Goal: Task Accomplishment & Management: Manage account settings

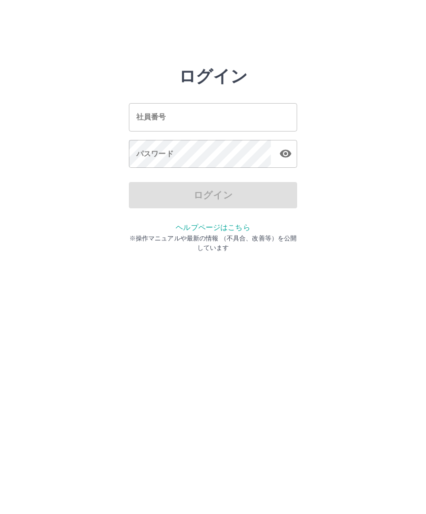
click at [3, 2] on html "ログイン 社員番号 社員番号 パスワード パスワード ログイン ヘルプページはこちら ※操作マニュアルや最新の情報 （不具合、改善等）を公開しています" at bounding box center [213, 117] width 426 height 235
click at [6, 235] on html "ログイン 社員番号 社員番号 パスワード パスワード ログイン ヘルプページはこちら ※操作マニュアルや最新の情報 （不具合、改善等）を公開しています" at bounding box center [213, 117] width 426 height 235
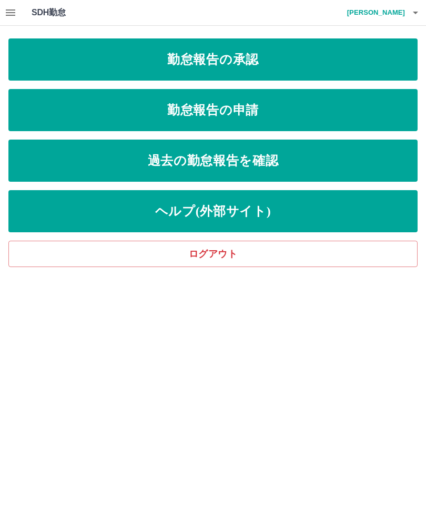
click at [2, 12] on button "button" at bounding box center [10, 12] width 21 height 25
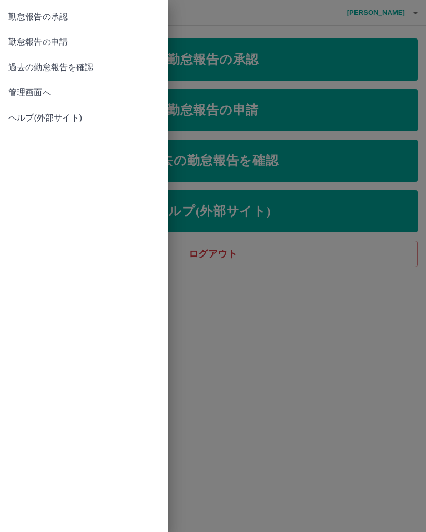
click at [3, 92] on link "管理画面へ" at bounding box center [84, 92] width 168 height 25
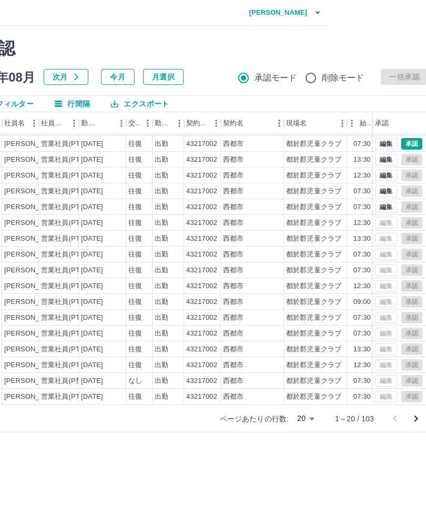
scroll to position [0, 113]
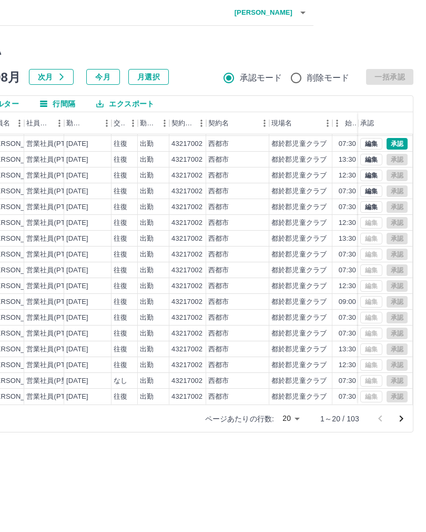
click at [396, 420] on icon "次のページへ" at bounding box center [401, 418] width 13 height 13
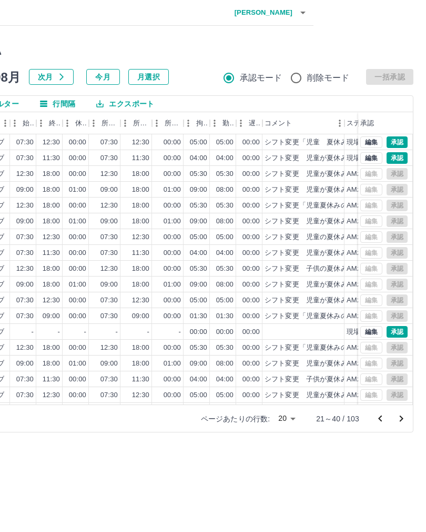
scroll to position [0, 357]
click at [404, 158] on button "承認" at bounding box center [397, 158] width 21 height 12
click at [405, 142] on button "承認" at bounding box center [397, 142] width 21 height 12
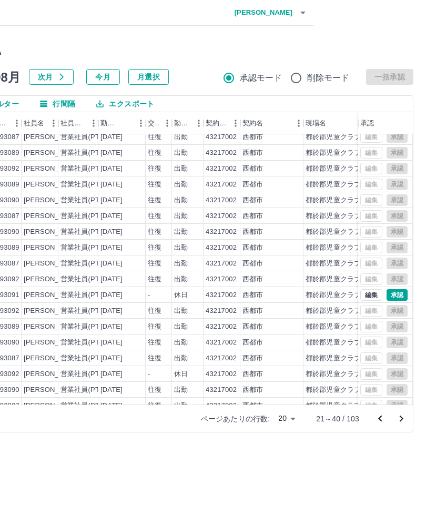
scroll to position [37, 0]
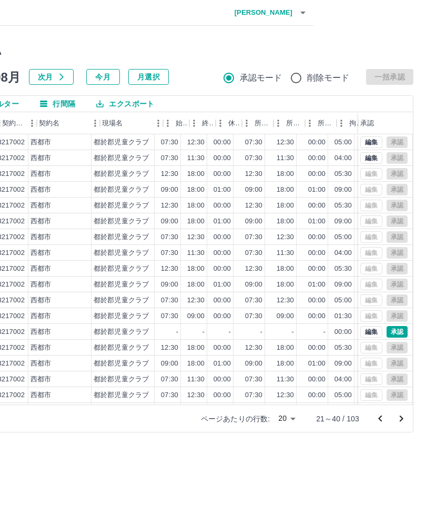
click at [426, 355] on div "勤務実績承認 前月 [DATE] 次月 今月 月選択 承認モード 削除モード 一括承認 列一覧 0 フィルター 行間隔 エクスポート 承認フロー 社員番号 社…" at bounding box center [156, 235] width 539 height 419
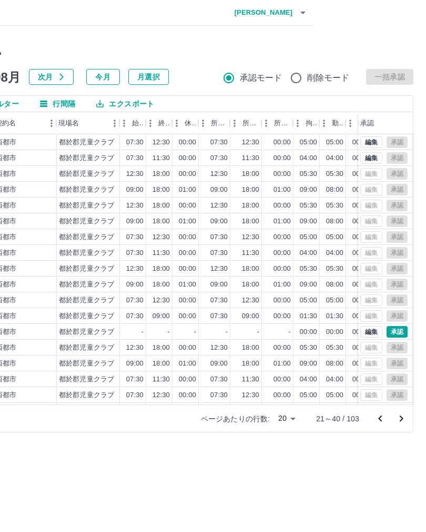
scroll to position [0, 248]
click at [402, 329] on button "承認" at bounding box center [397, 332] width 21 height 12
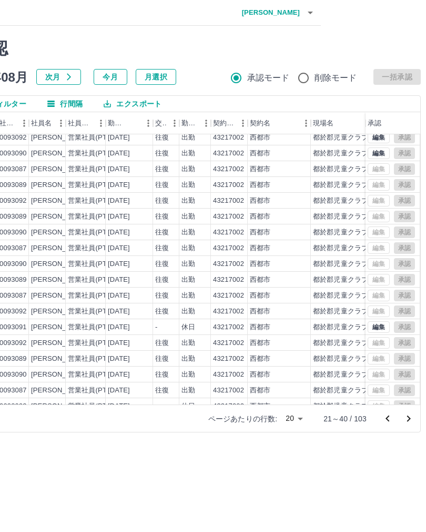
scroll to position [0, 105]
click at [190, 234] on div "出勤" at bounding box center [189, 232] width 14 height 10
click at [264, 247] on div "西都市" at bounding box center [261, 248] width 21 height 10
click at [387, 416] on icon "前のページへ" at bounding box center [388, 418] width 13 height 13
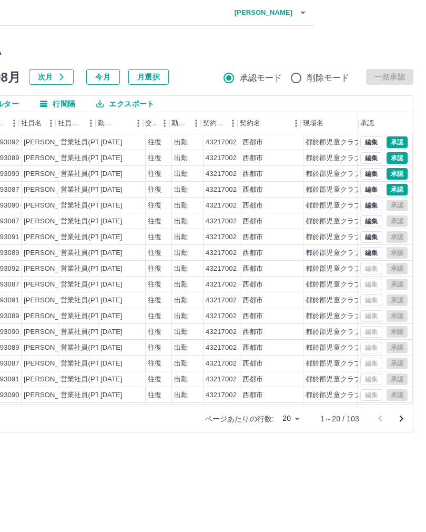
scroll to position [0, 0]
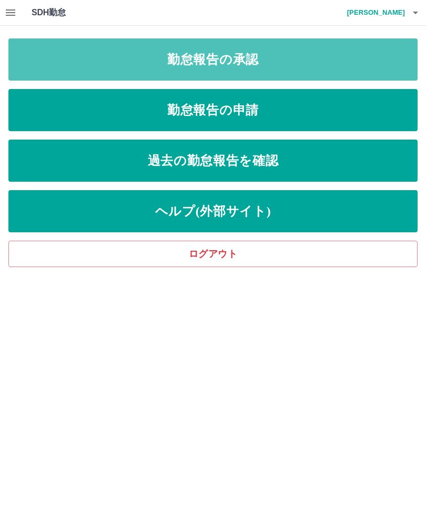
click at [127, 64] on link "勤怠報告の承認" at bounding box center [213, 59] width 410 height 42
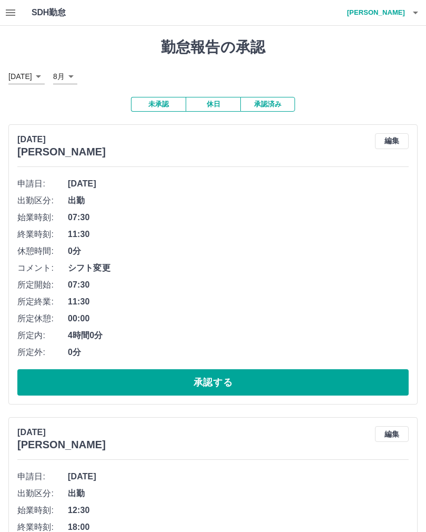
click at [407, 5] on button "button" at bounding box center [415, 12] width 21 height 25
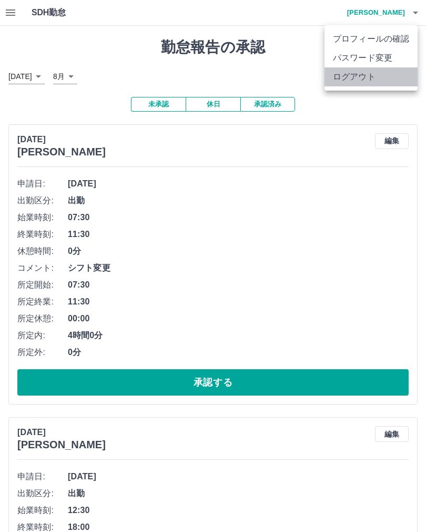
click at [344, 75] on li "ログアウト" at bounding box center [371, 76] width 93 height 19
